Goal: Navigation & Orientation: Find specific page/section

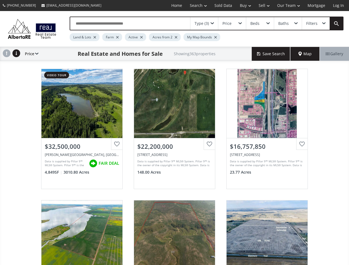
click at [194, 6] on link "Search" at bounding box center [198, 5] width 25 height 11
click at [243, 6] on link "Buy" at bounding box center [245, 5] width 19 height 11
click at [262, 6] on link "Sell" at bounding box center [264, 5] width 19 height 11
click at [288, 6] on link "Our Team" at bounding box center [288, 5] width 30 height 11
click at [338, 6] on link "Log In" at bounding box center [338, 5] width 19 height 11
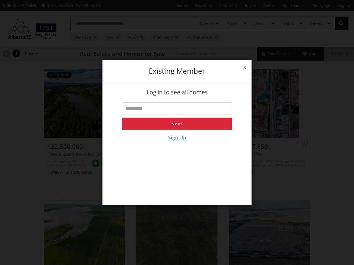
click at [204, 23] on div "x Existing member Log in to see all homes Next Sign Up" at bounding box center [177, 132] width 354 height 265
click at [232, 23] on div "x Existing member Log in to see all homes Next Sign Up" at bounding box center [177, 132] width 354 height 265
click at [260, 23] on div "x Existing member Log in to see all homes Next Sign Up" at bounding box center [177, 132] width 354 height 265
click at [288, 23] on div "x Existing member Log in to see all homes Next Sign Up" at bounding box center [177, 132] width 354 height 265
click at [315, 23] on div "x Existing member Log in to see all homes Next Sign Up" at bounding box center [177, 132] width 354 height 265
